Goal: Task Accomplishment & Management: Manage account settings

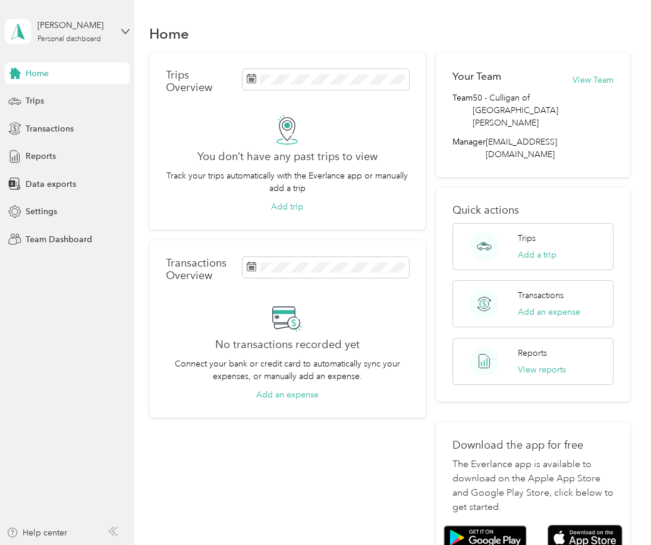
click at [626, 219] on div "Quick actions Trips Add a trip Transactions Add an expense Reports View reports" at bounding box center [533, 294] width 194 height 214
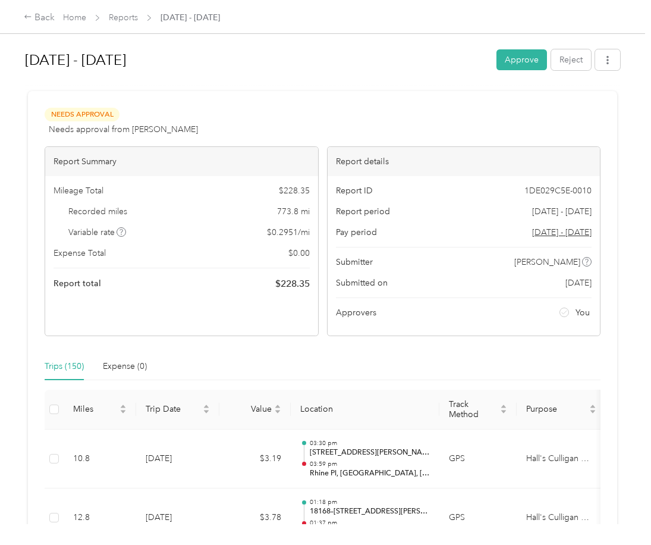
click at [508, 61] on button "Approve" at bounding box center [521, 59] width 51 height 21
click at [526, 62] on button "Approve" at bounding box center [521, 59] width 51 height 21
click at [506, 54] on button "Approve" at bounding box center [521, 59] width 51 height 21
click at [513, 54] on button "Approve" at bounding box center [521, 59] width 51 height 21
click at [511, 61] on button "Approve" at bounding box center [521, 59] width 51 height 21
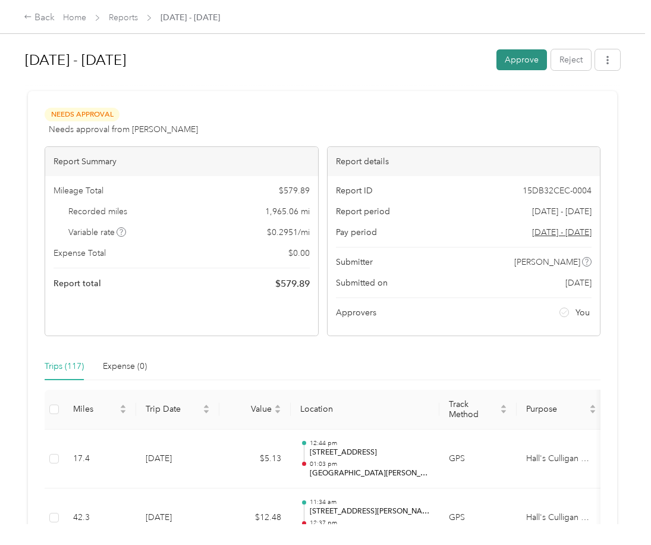
click at [505, 58] on button "Approve" at bounding box center [521, 59] width 51 height 21
click at [517, 61] on button "Approve" at bounding box center [521, 59] width 51 height 21
